Goal: Task Accomplishment & Management: Use online tool/utility

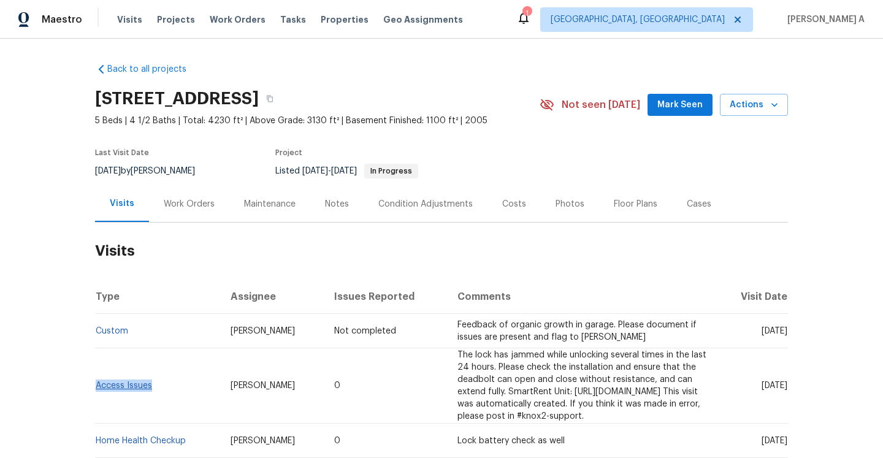
drag, startPoint x: 155, startPoint y: 395, endPoint x: 96, endPoint y: 396, distance: 58.3
click at [96, 396] on td "Access Issues" at bounding box center [158, 385] width 126 height 75
copy link "Access Issues"
click at [183, 199] on div "Work Orders" at bounding box center [189, 204] width 51 height 12
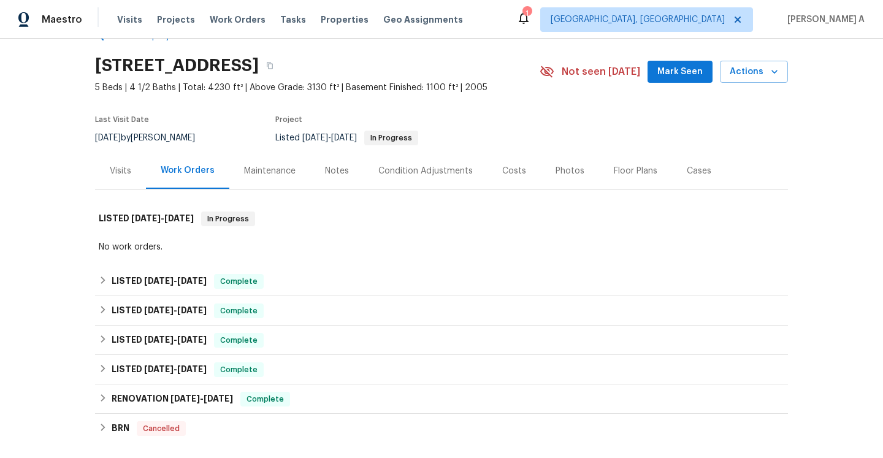
scroll to position [40, 0]
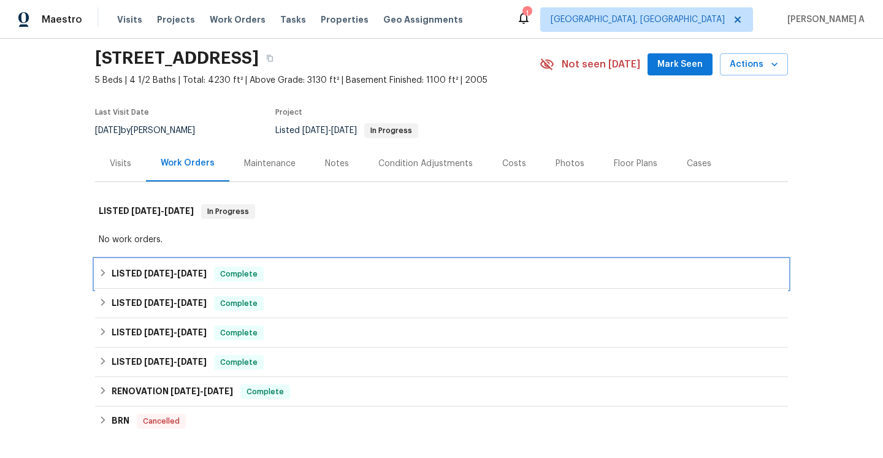
click at [206, 279] on h6 "LISTED [DATE] - [DATE]" at bounding box center [159, 274] width 95 height 15
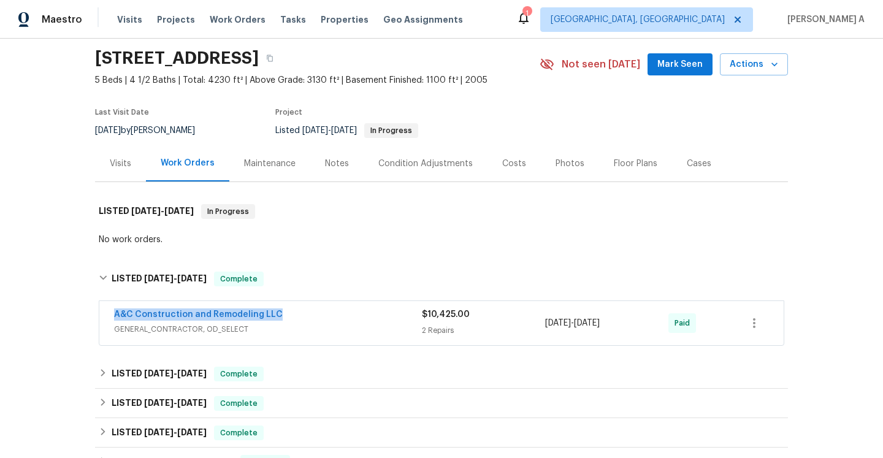
drag, startPoint x: 109, startPoint y: 320, endPoint x: 275, endPoint y: 315, distance: 166.4
click at [275, 315] on div "A&C Construction and Remodeling LLC GENERAL_CONTRACTOR, OD_SELECT $10,425.00 2 …" at bounding box center [441, 323] width 685 height 44
copy link "A&C Construction and Remodeling LLC"
click at [298, 327] on span "GENERAL_CONTRACTOR, OD_SELECT" at bounding box center [268, 329] width 308 height 12
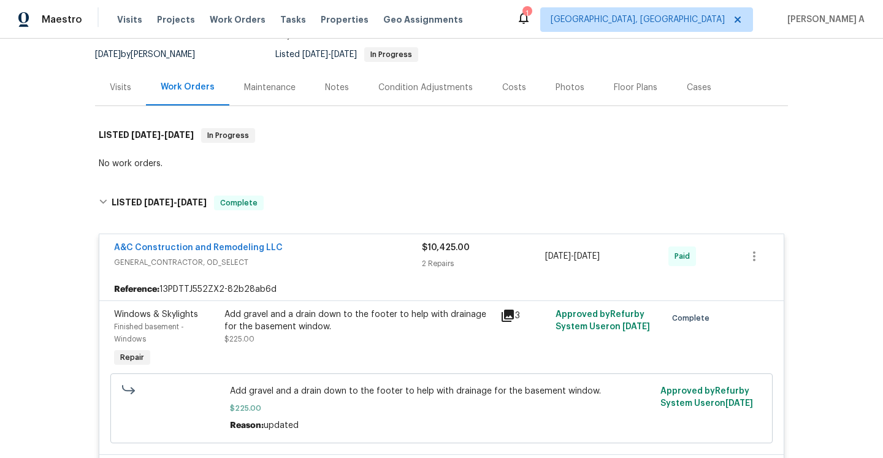
scroll to position [182, 0]
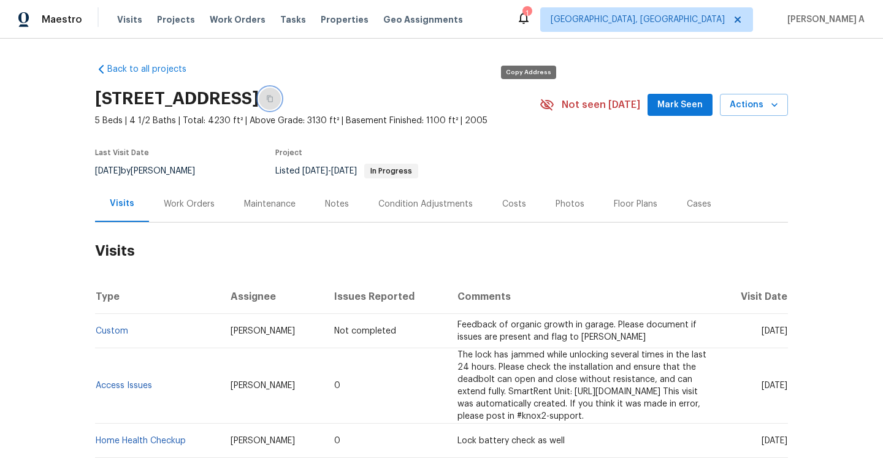
click at [281, 102] on button "button" at bounding box center [270, 99] width 22 height 22
click at [61, 21] on span "Maestro" at bounding box center [62, 19] width 40 height 12
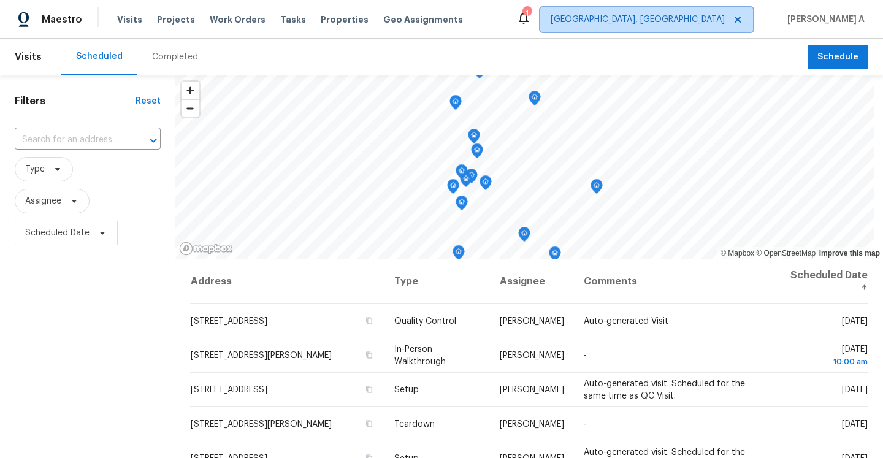
click at [714, 23] on span "[GEOGRAPHIC_DATA], [GEOGRAPHIC_DATA]" at bounding box center [638, 19] width 174 height 12
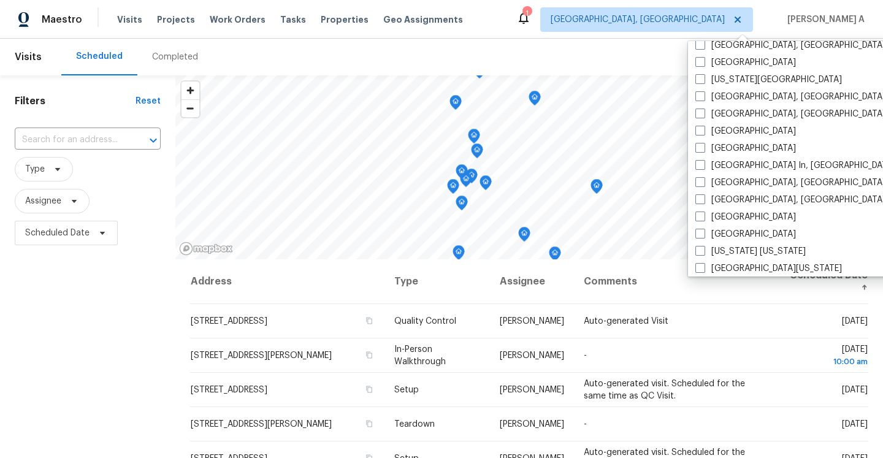
scroll to position [402, 0]
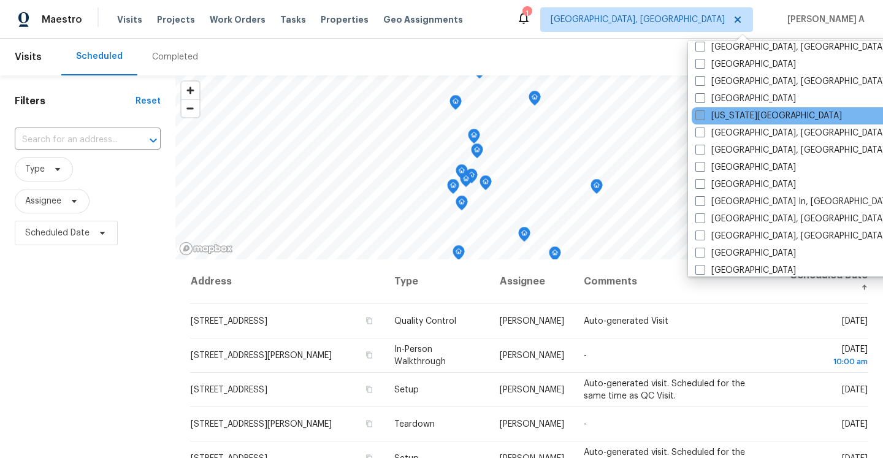
click at [729, 119] on label "[US_STATE][GEOGRAPHIC_DATA]" at bounding box center [769, 116] width 147 height 12
click at [704, 118] on input "[US_STATE][GEOGRAPHIC_DATA]" at bounding box center [700, 114] width 8 height 8
checkbox input "true"
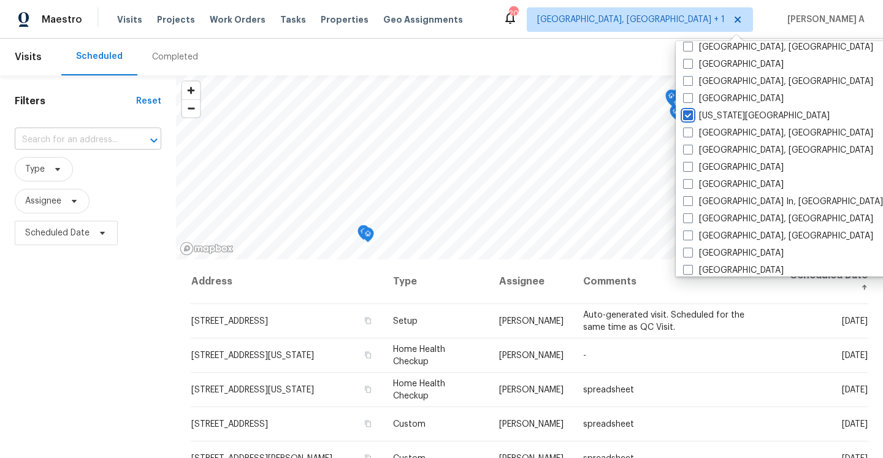
click at [130, 141] on div "​" at bounding box center [88, 140] width 147 height 19
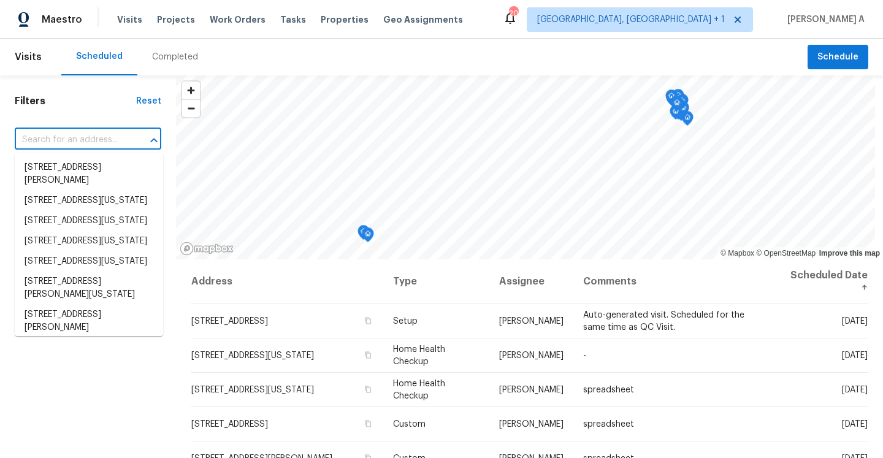
paste input "[STREET_ADDRESS]"
type input "[STREET_ADDRESS]"
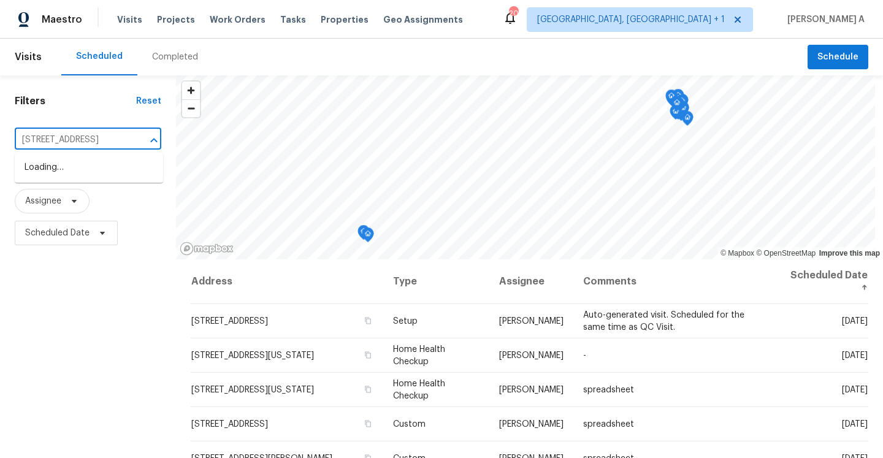
scroll to position [0, 98]
click at [123, 169] on li "[STREET_ADDRESS]" at bounding box center [89, 168] width 148 height 20
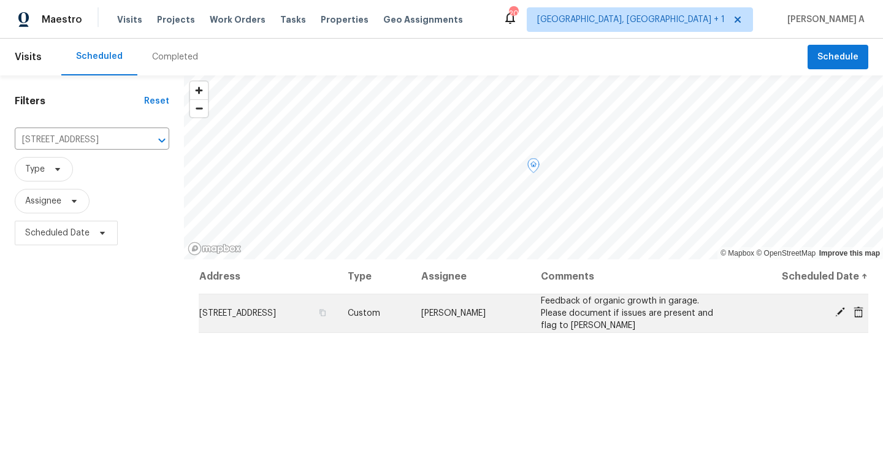
click at [839, 311] on icon at bounding box center [841, 312] width 10 height 10
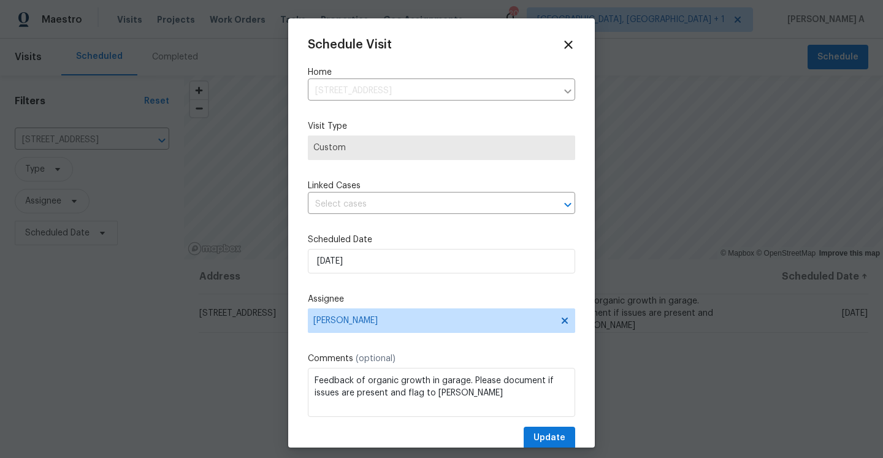
scroll to position [21, 0]
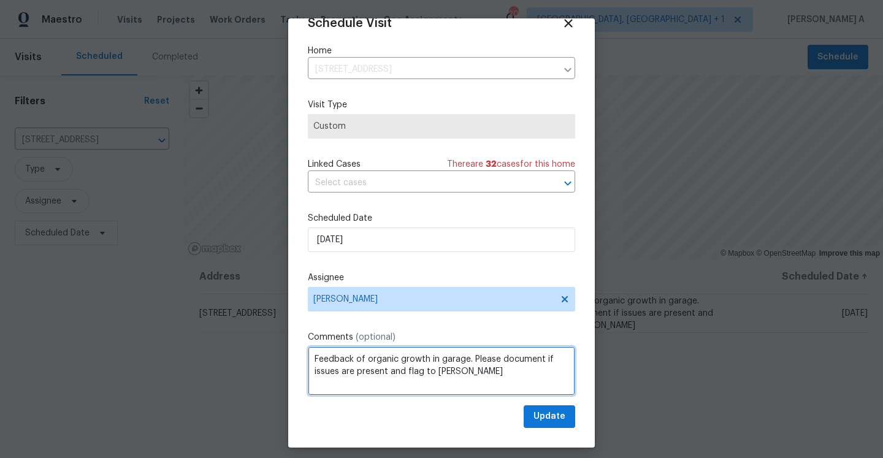
click at [472, 364] on textarea "Feedback of organic growth in garage. Please document if issues are present and…" at bounding box center [441, 371] width 267 height 49
paste textarea "New interior paint needed. Most of the flooring, except for the carpet, needs t…"
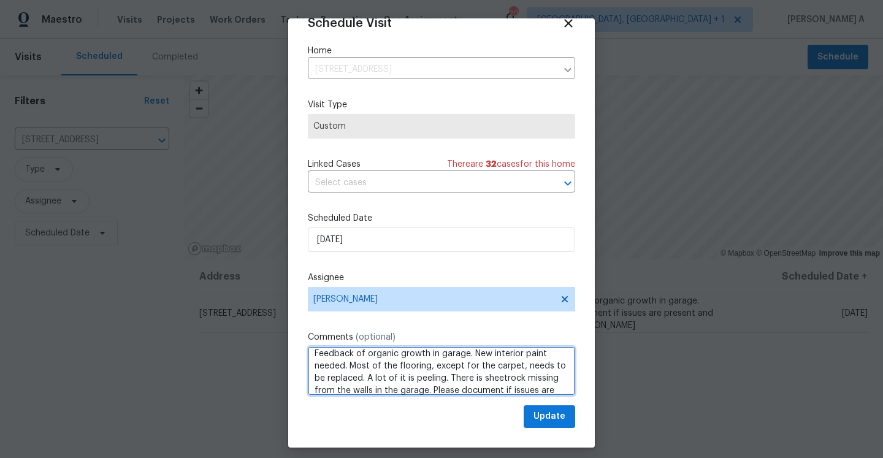
paste textarea "Gutters and downspouts need to be placed correctly. Several of the windows need…"
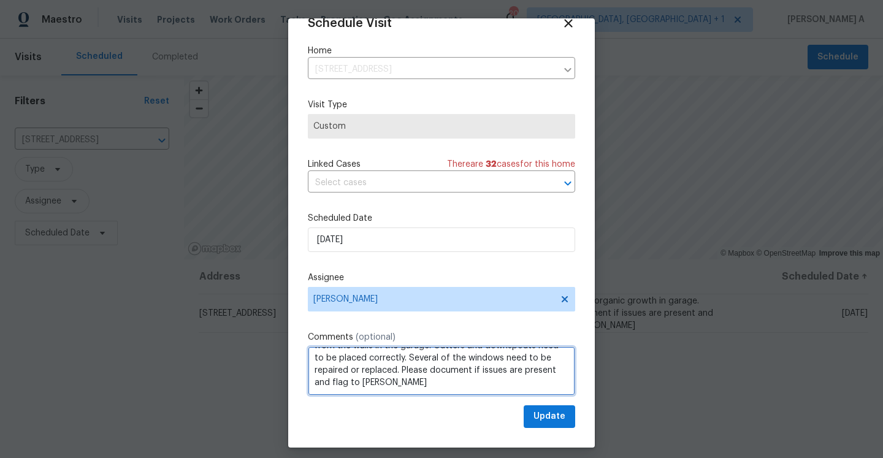
type textarea "Feedback of organic growth in garage. New interior paint needed. Most of the fl…"
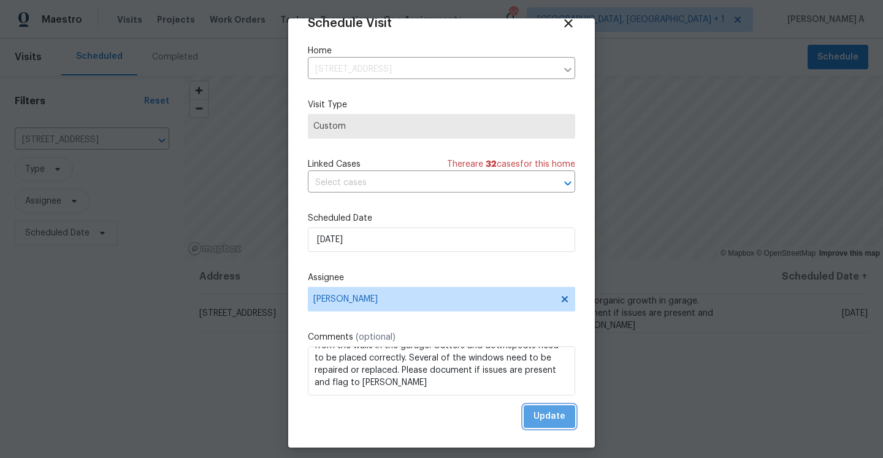
click at [558, 420] on span "Update" at bounding box center [550, 416] width 32 height 15
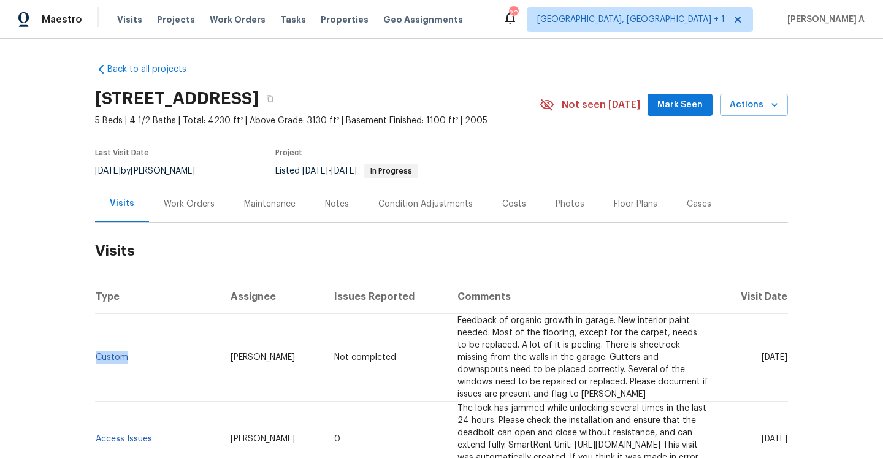
drag, startPoint x: 136, startPoint y: 354, endPoint x: 98, endPoint y: 352, distance: 38.1
click at [98, 352] on td "Custom" at bounding box center [158, 358] width 126 height 88
copy link "Custom"
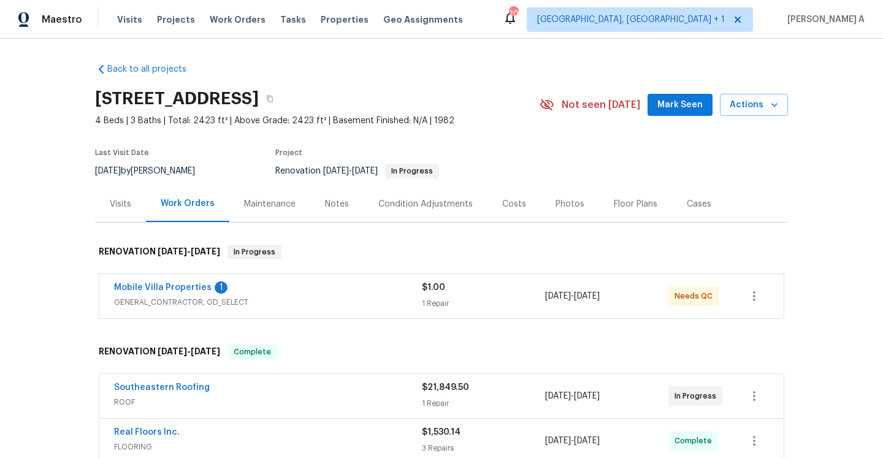
click at [451, 316] on div "Mobile Villa Properties 1 GENERAL_CONTRACTOR, OD_SELECT $1.00 1 Repair [DATE] -…" at bounding box center [441, 296] width 685 height 44
click at [451, 309] on div "1 Repair" at bounding box center [483, 304] width 123 height 12
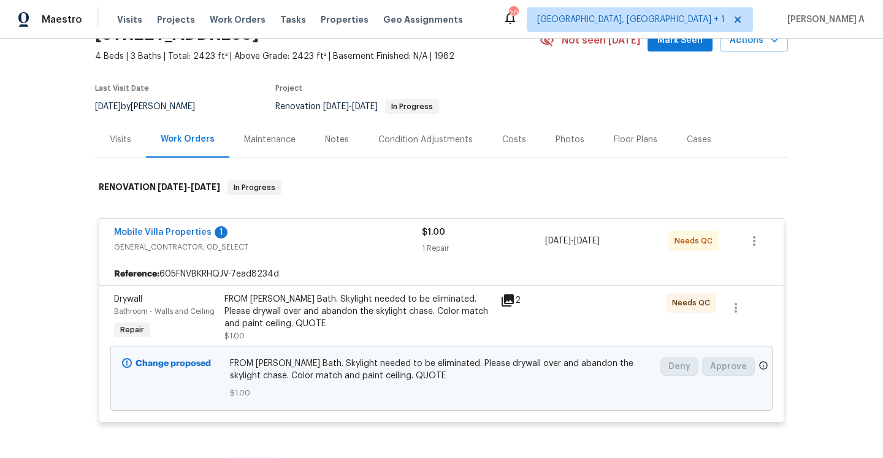
scroll to position [74, 0]
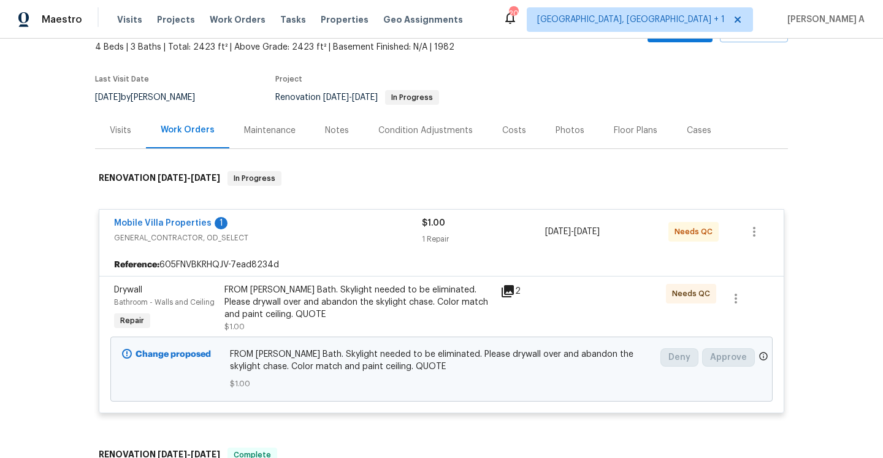
click at [462, 307] on div "FROM PAUL Guest Bath. Skylight needed to be eliminated. Please drywall over and…" at bounding box center [359, 302] width 269 height 37
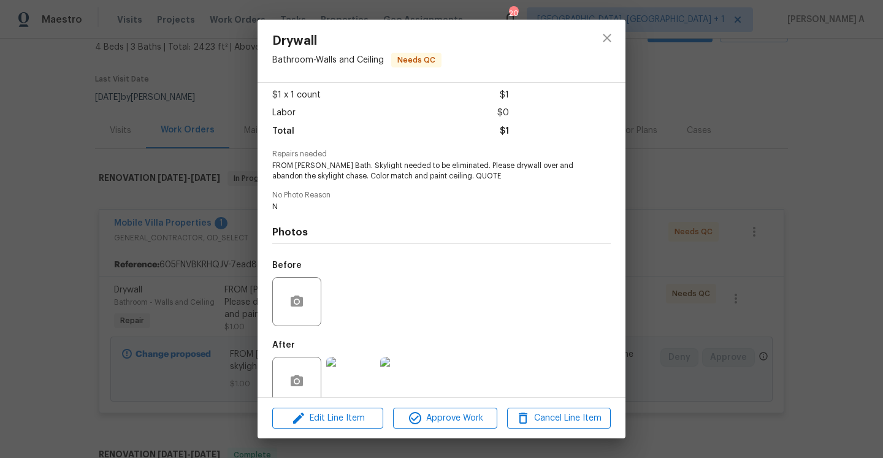
scroll to position [86, 0]
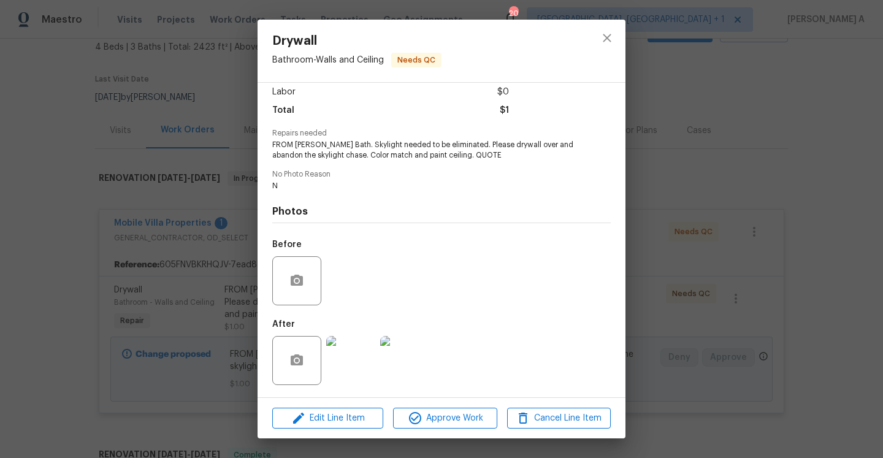
click at [353, 342] on img at bounding box center [350, 360] width 49 height 49
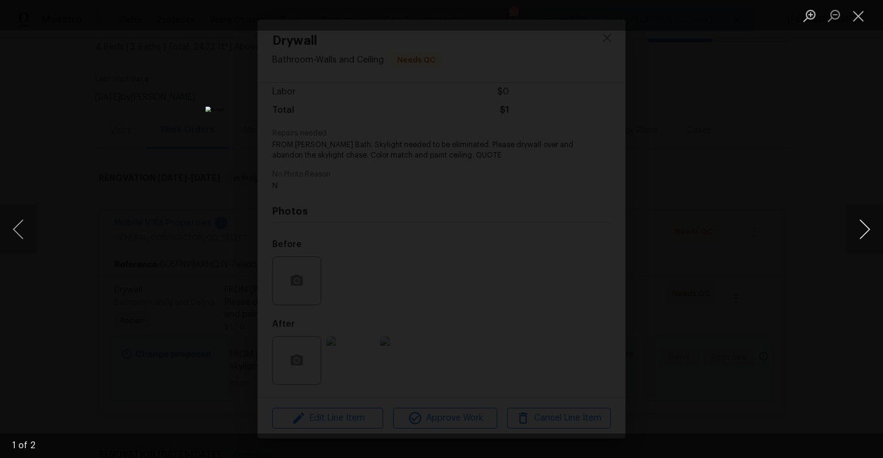
click at [860, 227] on button "Next image" at bounding box center [865, 229] width 37 height 49
click at [819, 202] on div "Lightbox" at bounding box center [441, 229] width 883 height 458
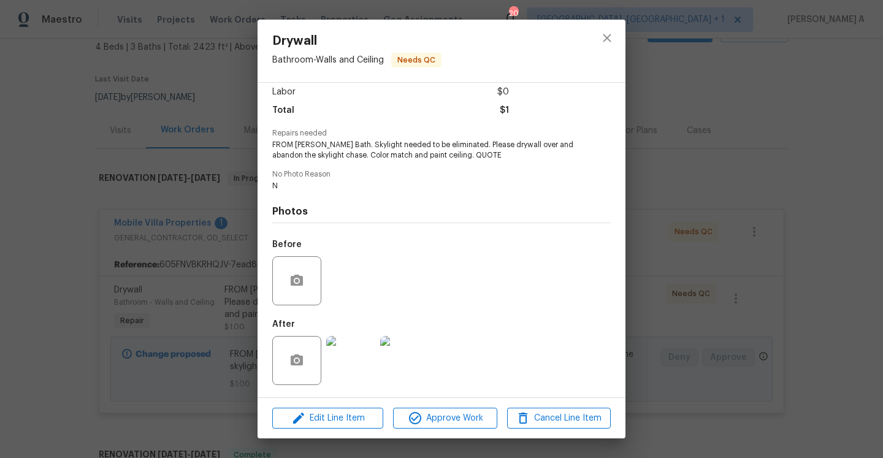
click at [653, 215] on div "Drywall Bathroom - Walls and Ceiling Needs QC Vendor Mobile Villa Properties Ac…" at bounding box center [441, 229] width 883 height 458
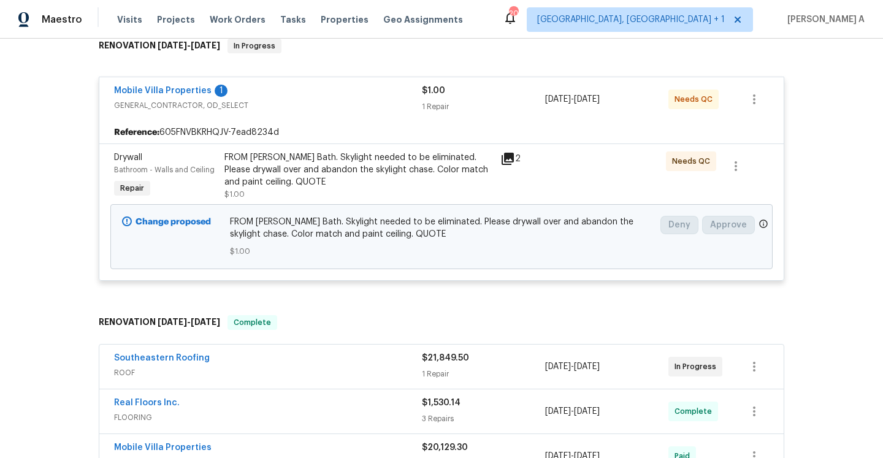
scroll to position [52, 0]
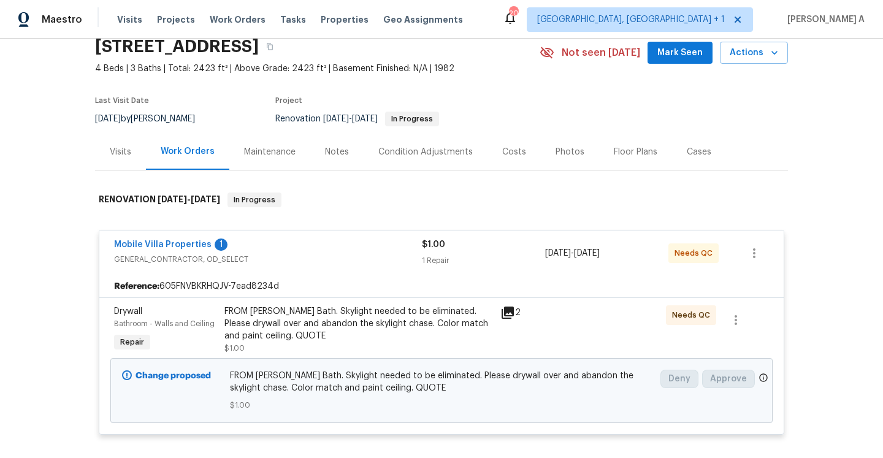
click at [124, 152] on div "Visits" at bounding box center [120, 152] width 21 height 12
